Goal: Check status: Check status

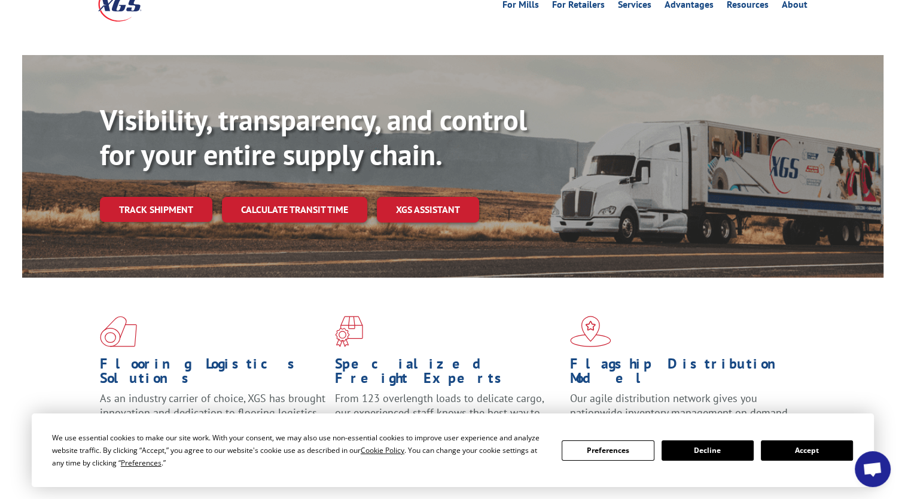
scroll to position [86, 0]
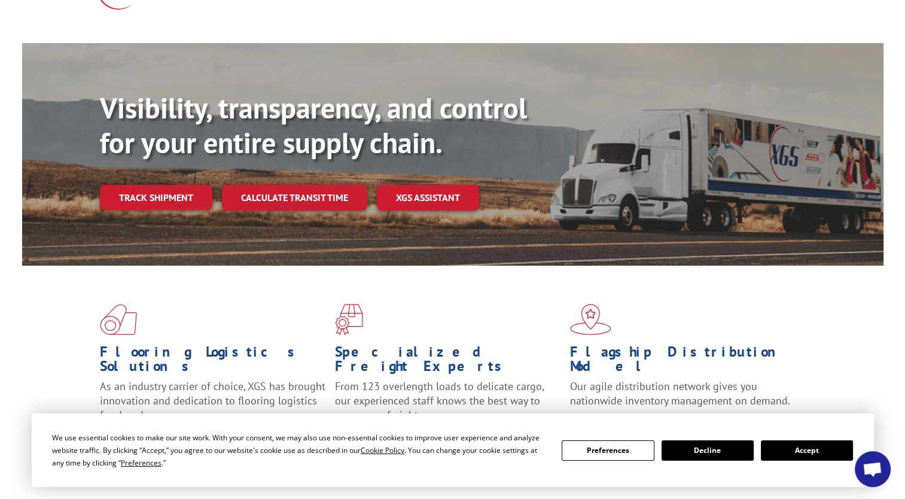
click at [820, 454] on button "Accept" at bounding box center [807, 450] width 92 height 20
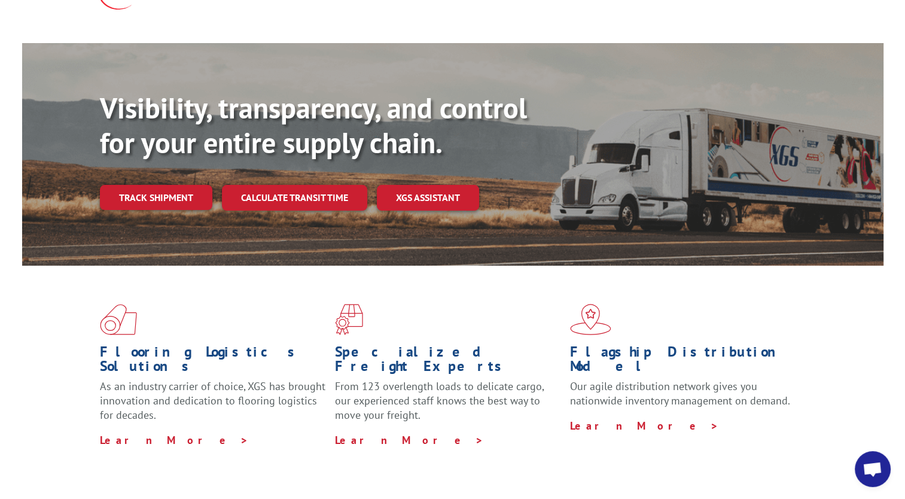
scroll to position [0, 0]
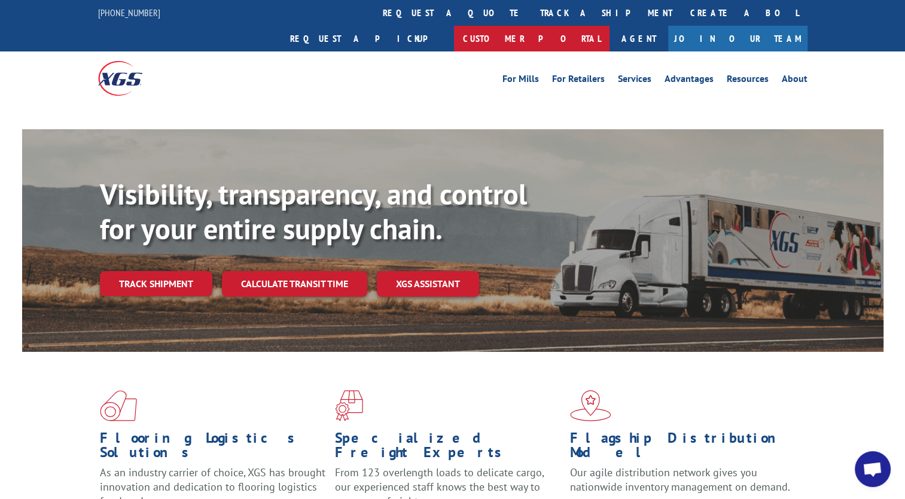
click at [610, 26] on link "Customer Portal" at bounding box center [532, 39] width 156 height 26
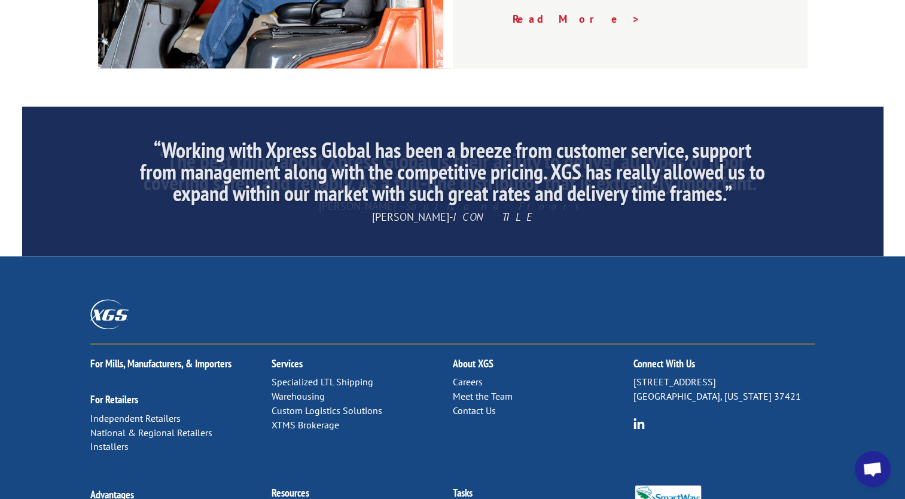
scroll to position [1849, 0]
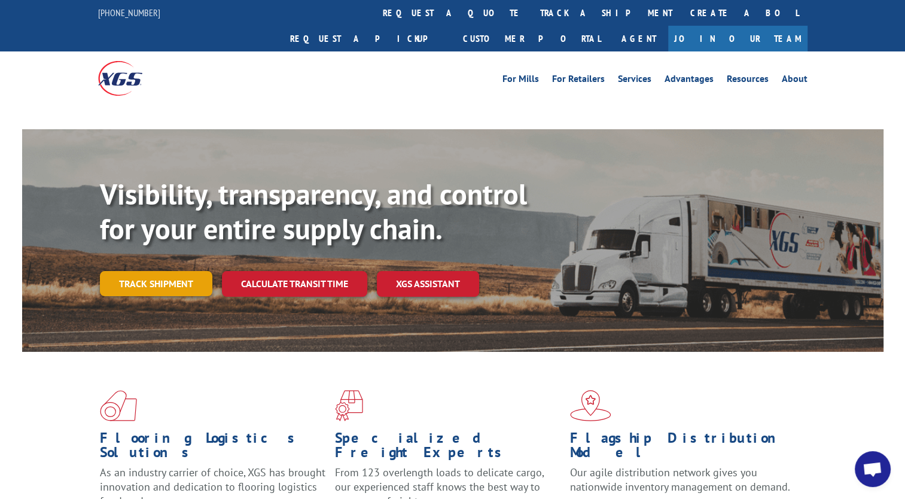
click at [156, 271] on link "Track shipment" at bounding box center [156, 283] width 112 height 25
click at [179, 271] on link "Track shipment" at bounding box center [156, 283] width 112 height 25
